Goal: Complete application form: Complete application form

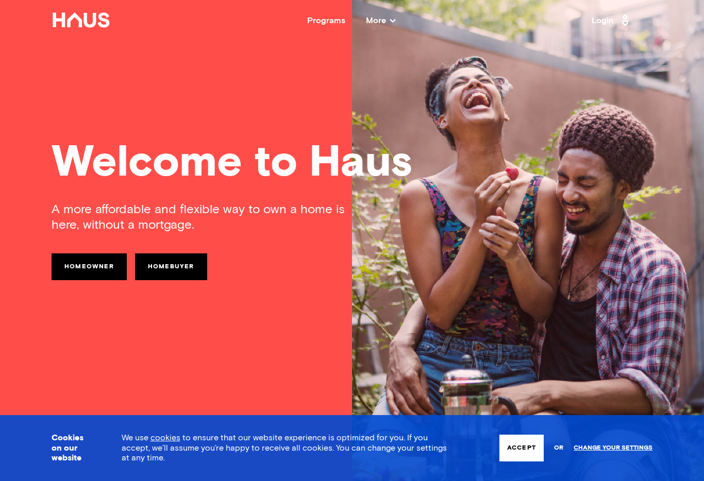
click at [170, 266] on link "Homebuyer" at bounding box center [171, 267] width 72 height 27
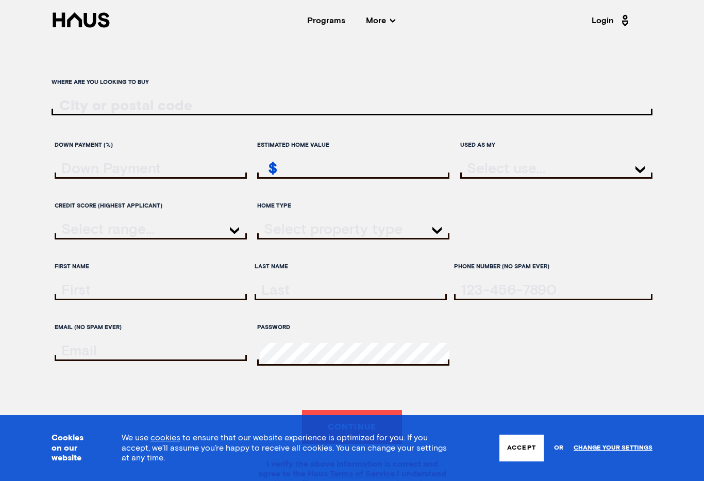
drag, startPoint x: 121, startPoint y: 116, endPoint x: 121, endPoint y: 110, distance: 6.7
click at [121, 114] on input "ratesLocationInput" at bounding box center [352, 105] width 601 height 15
click at [523, 450] on button "Accept" at bounding box center [521, 448] width 44 height 27
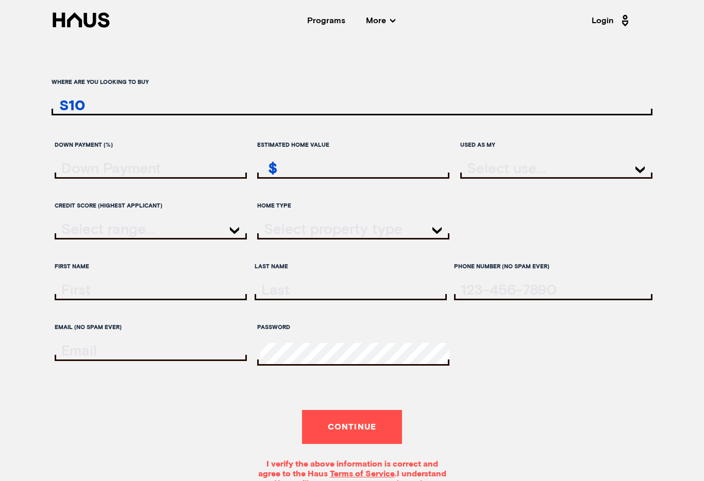
click at [371, 444] on button "Continue" at bounding box center [352, 427] width 100 height 34
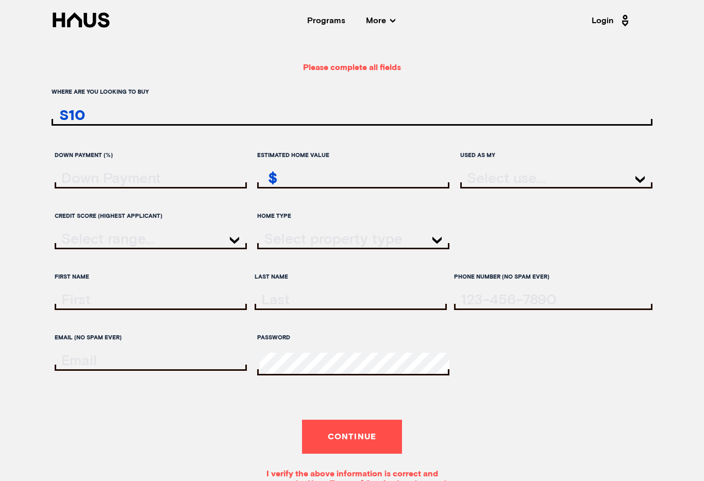
click at [101, 121] on input "S10" at bounding box center [352, 115] width 601 height 15
type input "S"
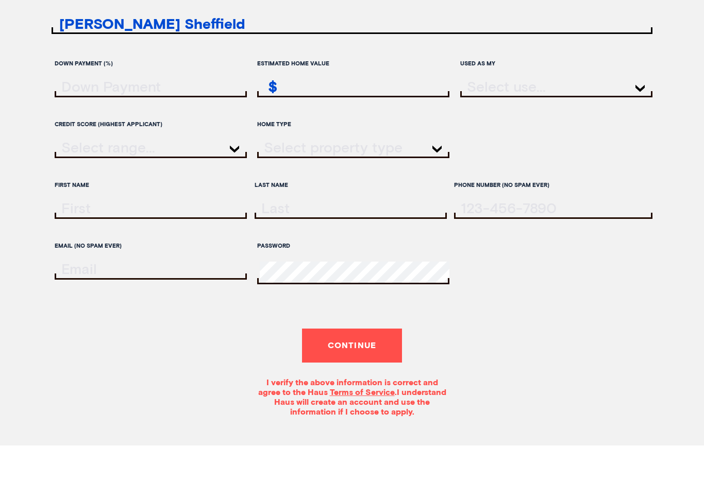
scroll to position [73, 0]
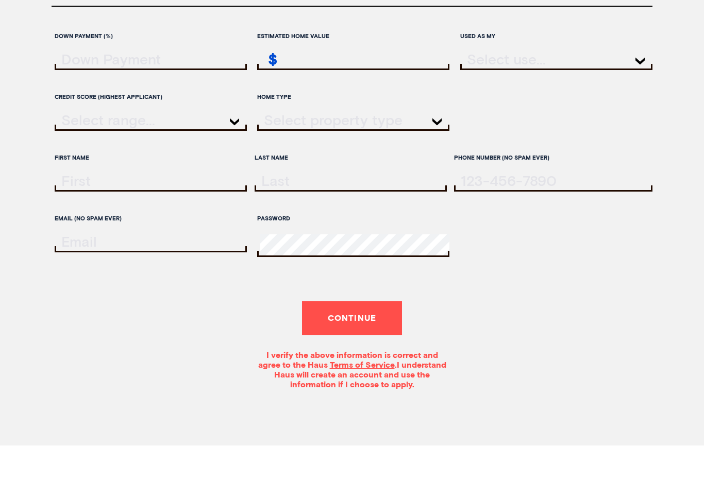
type input "Fulwood Sheffield"
click at [362, 347] on button "Continue" at bounding box center [352, 354] width 100 height 34
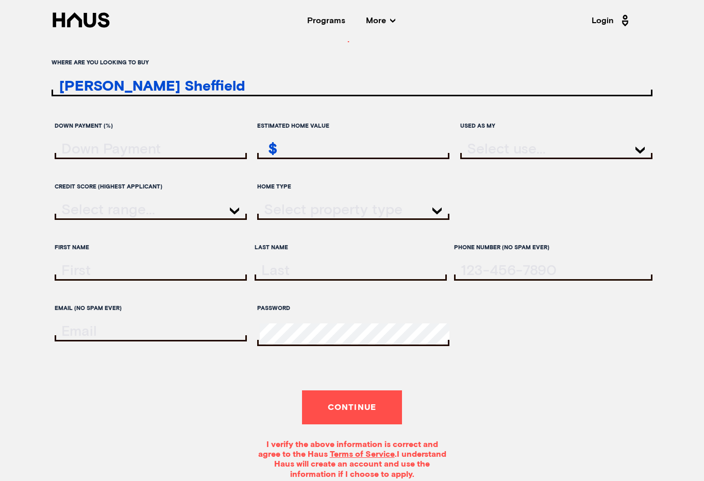
scroll to position [0, 0]
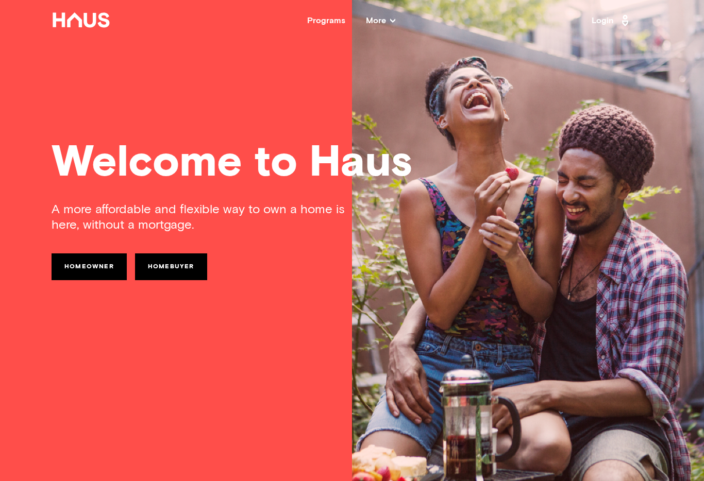
click at [390, 18] on icon at bounding box center [392, 20] width 5 height 5
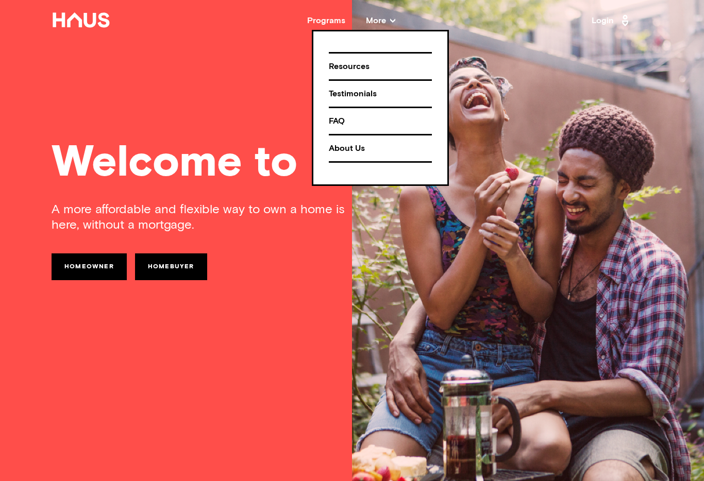
click at [277, 62] on div "Welcome to Haus A more affordable and flexible way to own a home is here, witho…" at bounding box center [352, 240] width 704 height 481
